Goal: Information Seeking & Learning: Learn about a topic

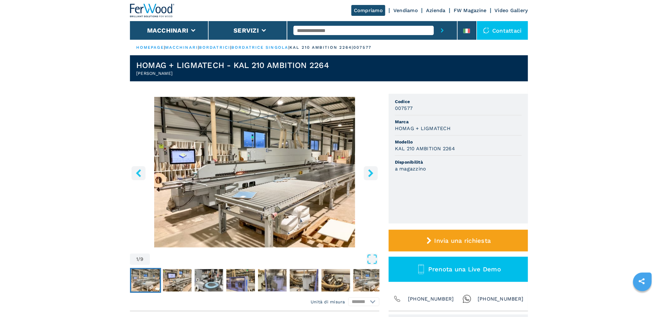
drag, startPoint x: 162, startPoint y: 10, endPoint x: 164, endPoint y: 16, distance: 5.9
click at [162, 11] on img at bounding box center [152, 11] width 45 height 14
